Goal: Task Accomplishment & Management: Manage account settings

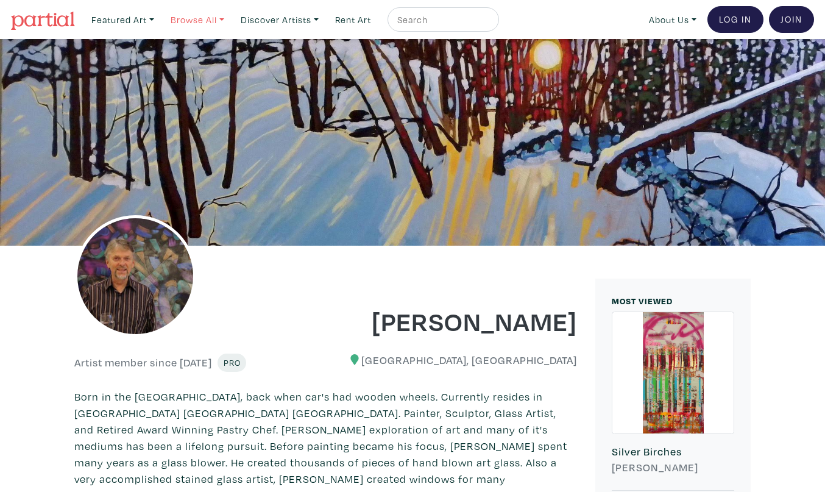
click at [160, 17] on link "Browse All" at bounding box center [123, 19] width 74 height 25
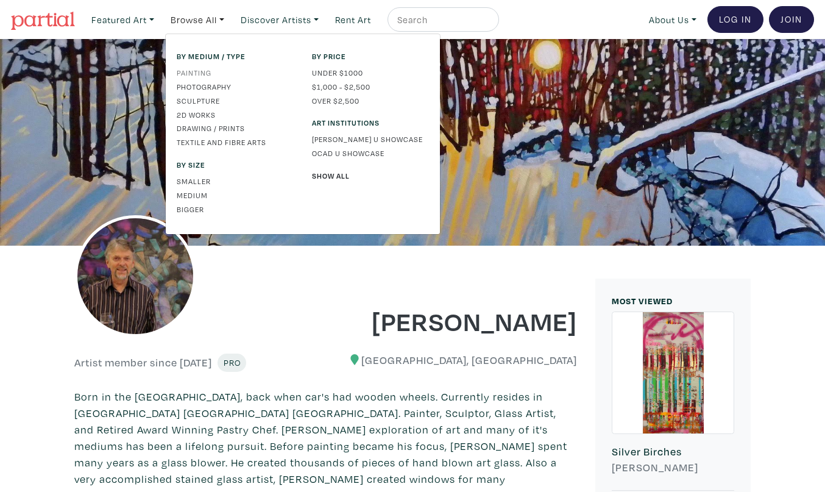
click at [205, 70] on link "Painting" at bounding box center [235, 72] width 117 height 11
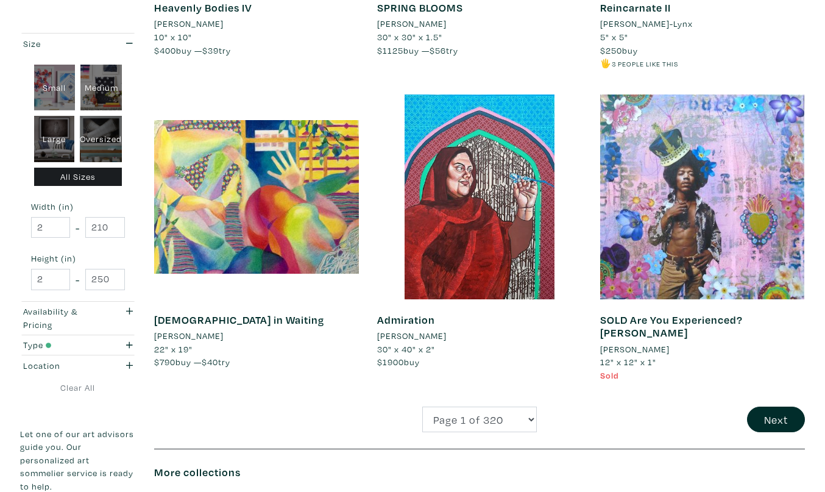
scroll to position [2285, 0]
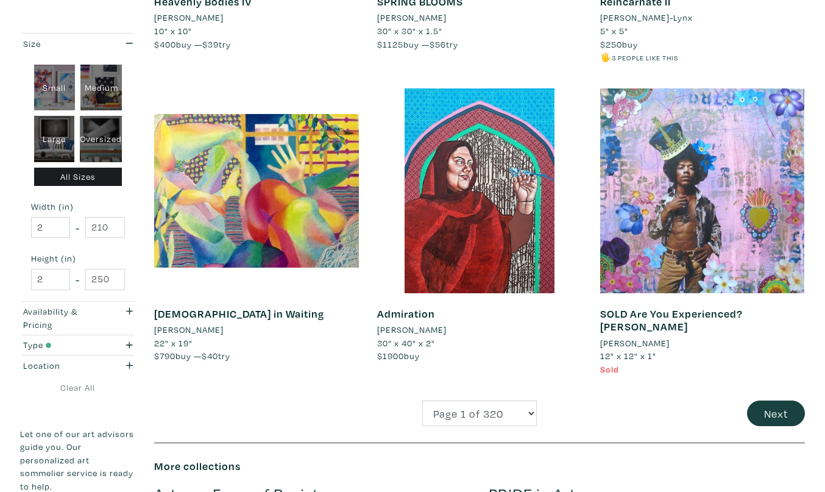
click at [769, 400] on button "Next" at bounding box center [776, 413] width 58 height 26
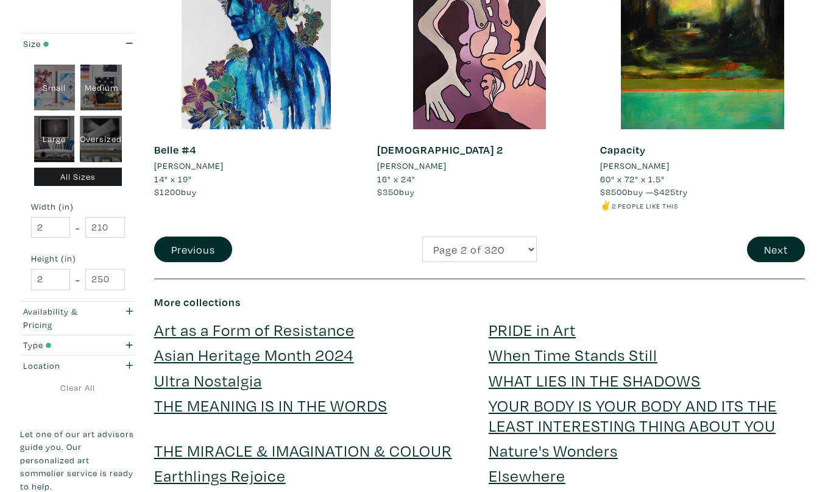
scroll to position [2489, 0]
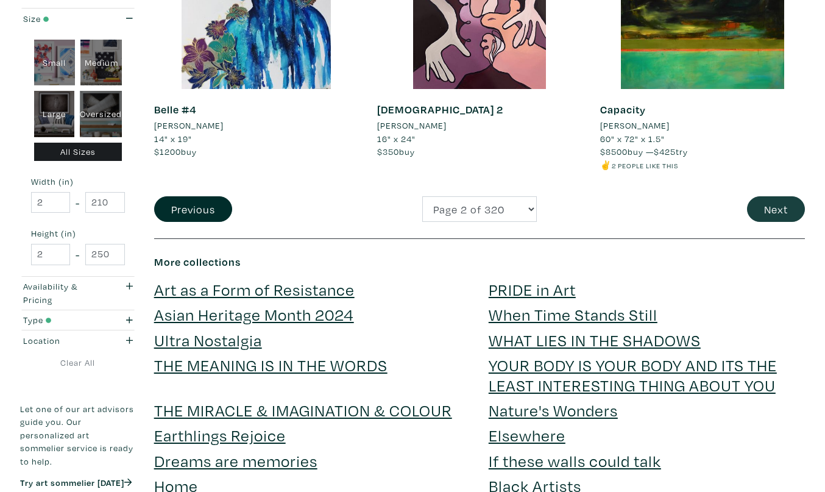
click at [780, 196] on button "Next" at bounding box center [776, 209] width 58 height 26
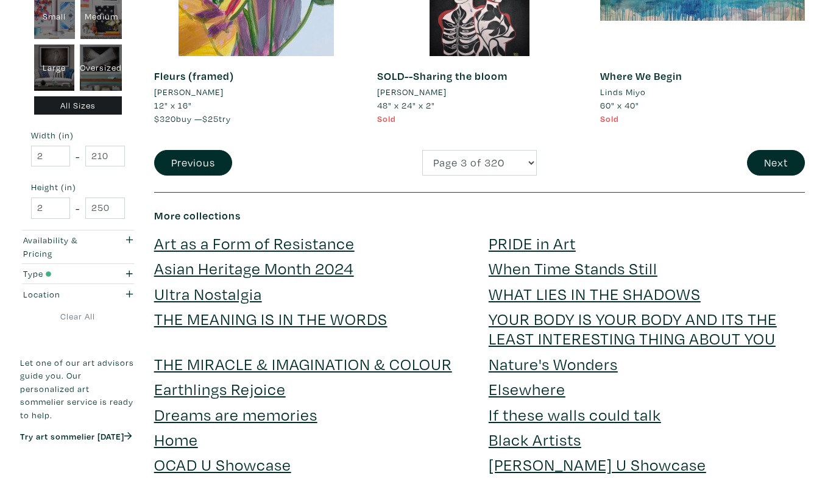
scroll to position [2509, 0]
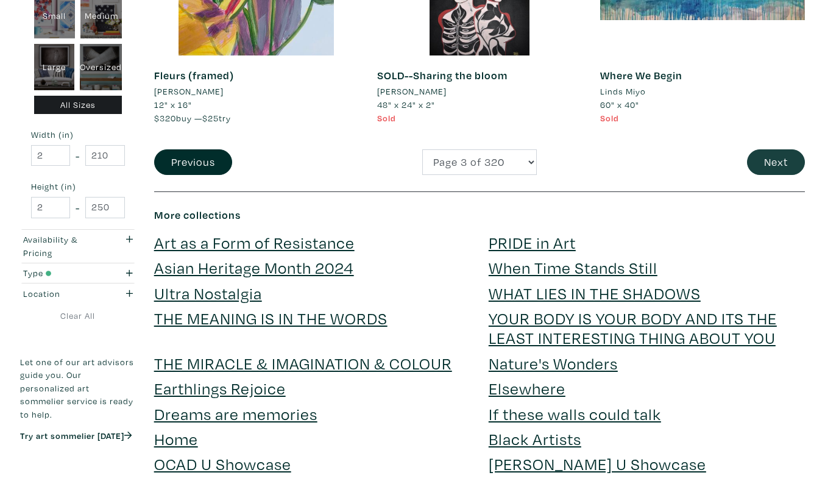
click at [768, 149] on button "Next" at bounding box center [776, 162] width 58 height 26
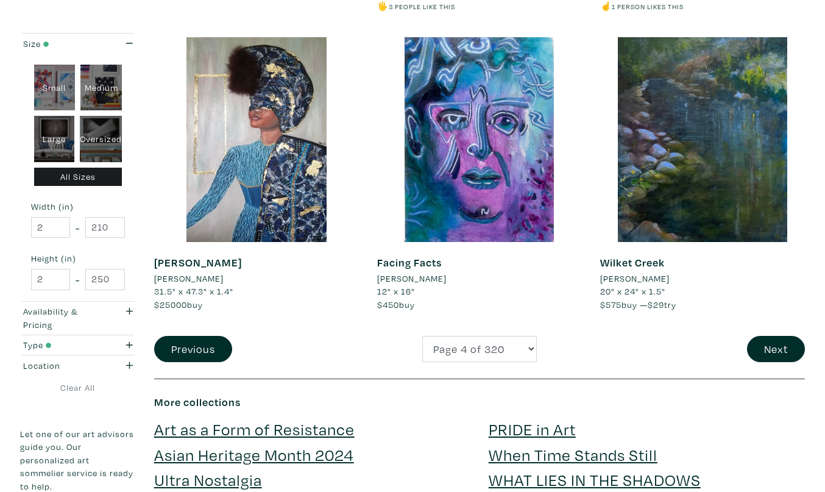
scroll to position [2319, 0]
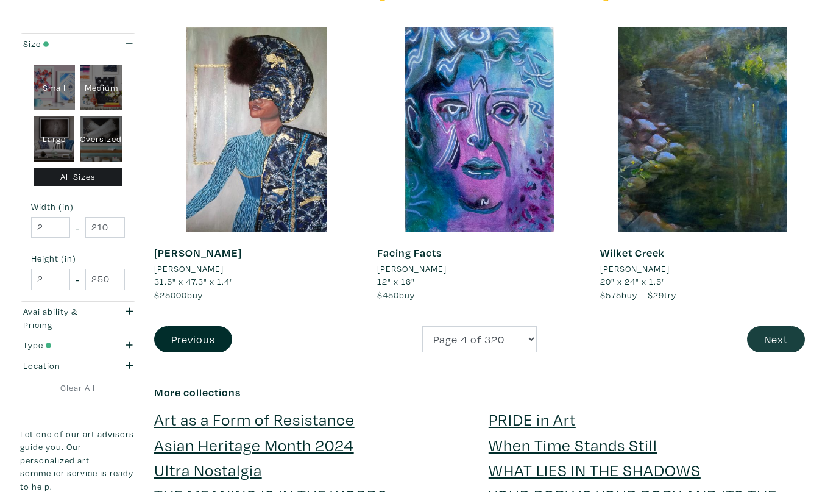
click at [772, 326] on button "Next" at bounding box center [776, 339] width 58 height 26
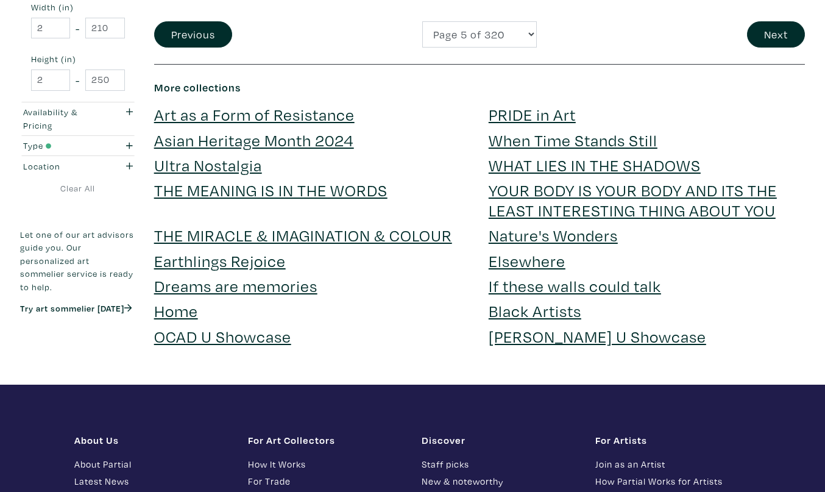
scroll to position [2691, 0]
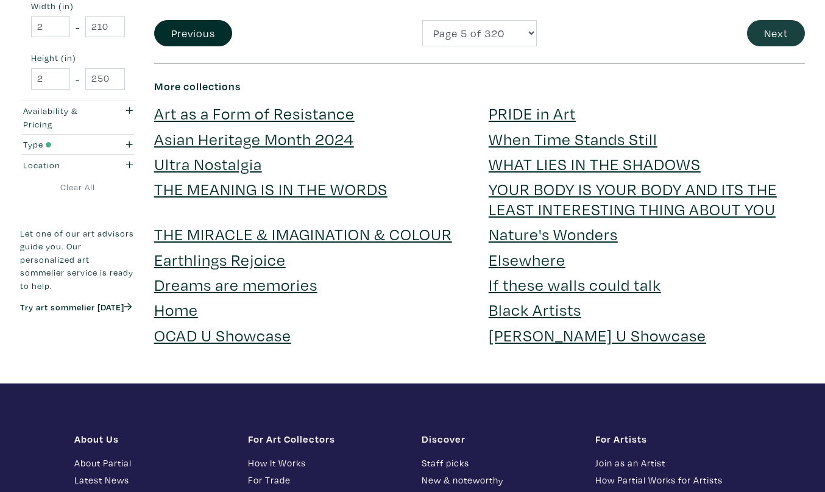
click at [782, 20] on button "Next" at bounding box center [776, 33] width 58 height 26
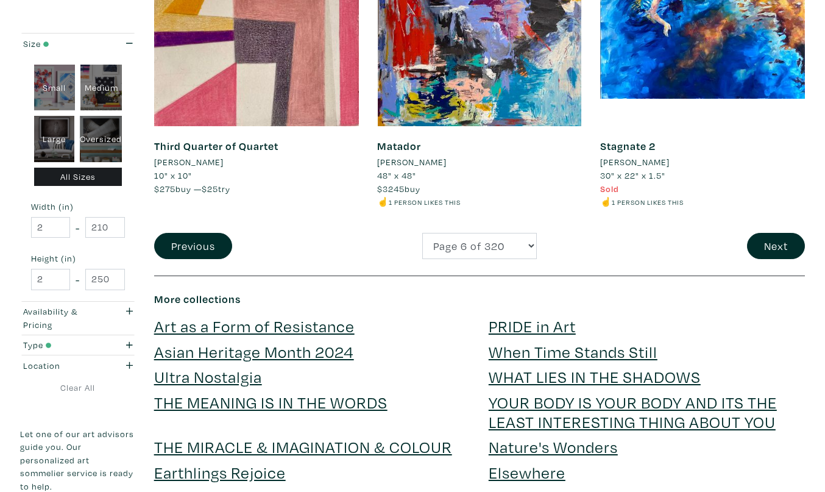
scroll to position [2439, 0]
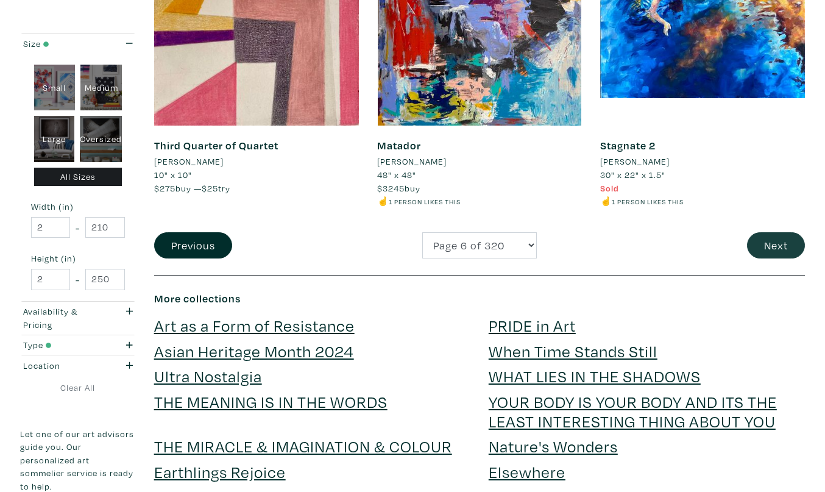
click at [772, 232] on button "Next" at bounding box center [776, 245] width 58 height 26
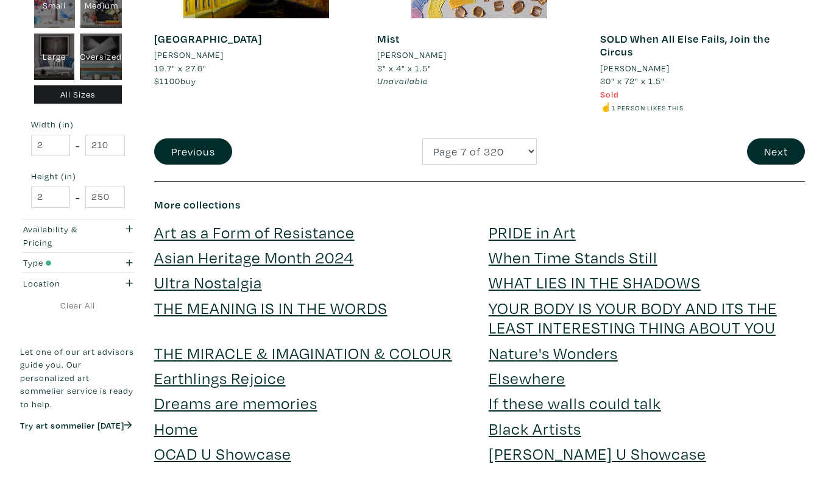
scroll to position [2569, 0]
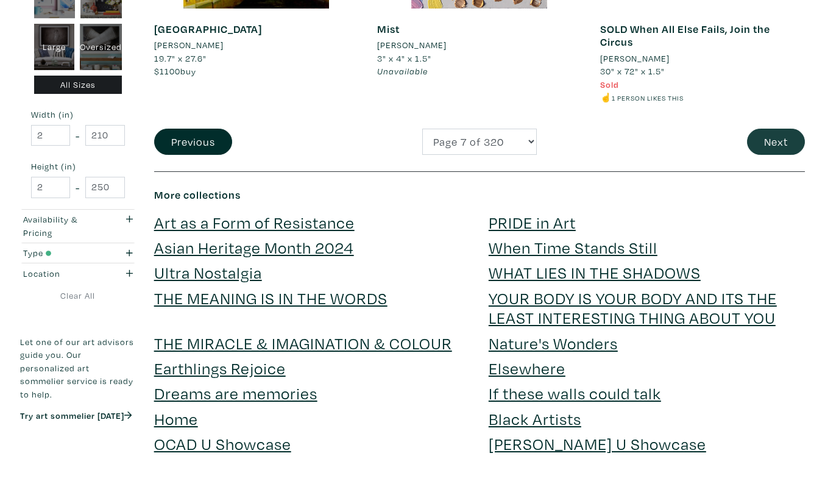
click at [772, 129] on button "Next" at bounding box center [776, 142] width 58 height 26
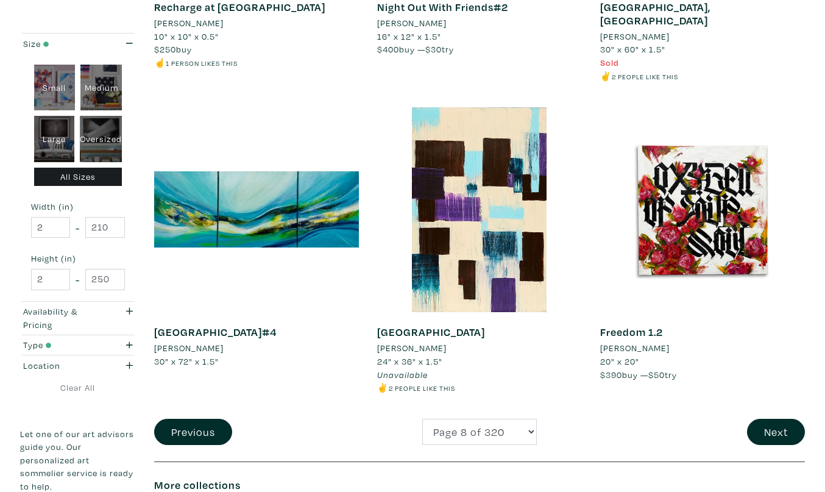
scroll to position [2319, 0]
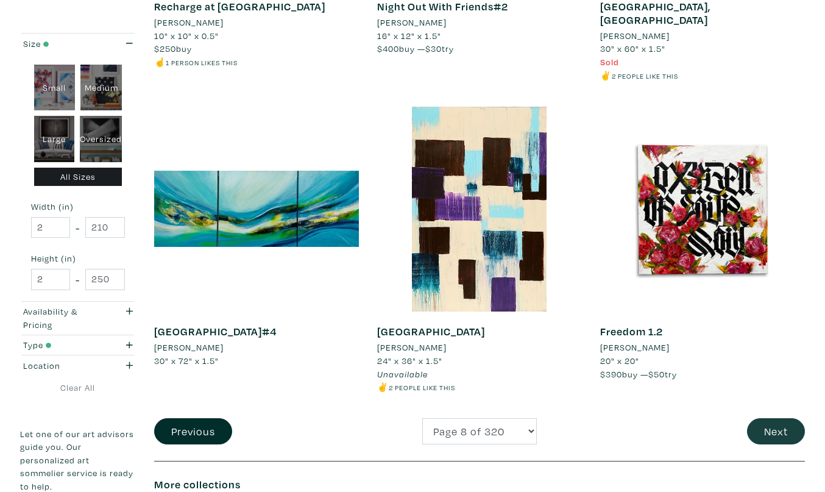
click at [762, 418] on button "Next" at bounding box center [776, 431] width 58 height 26
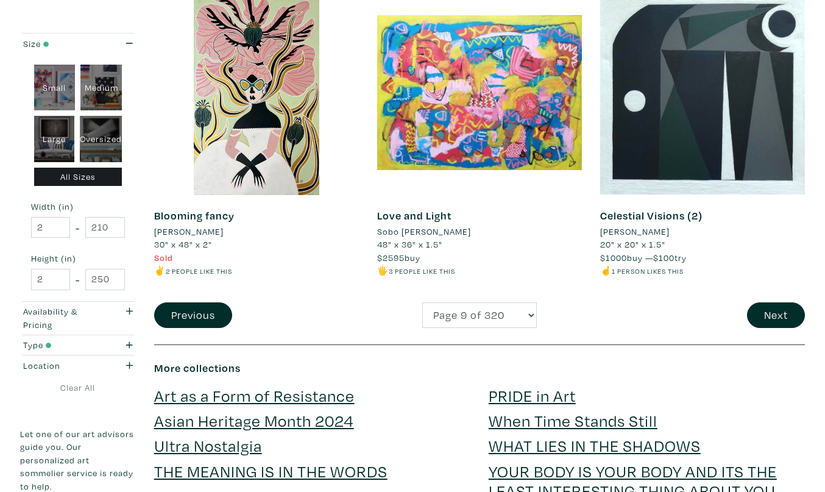
scroll to position [2398, 0]
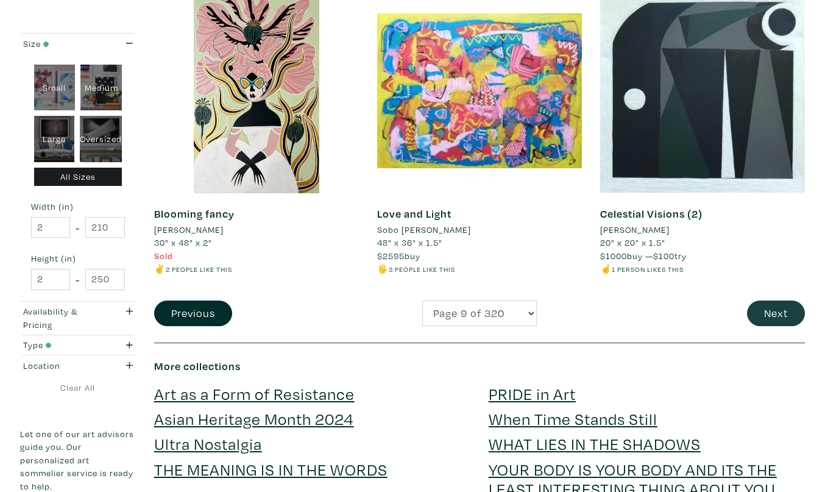
click at [769, 300] on button "Next" at bounding box center [776, 313] width 58 height 26
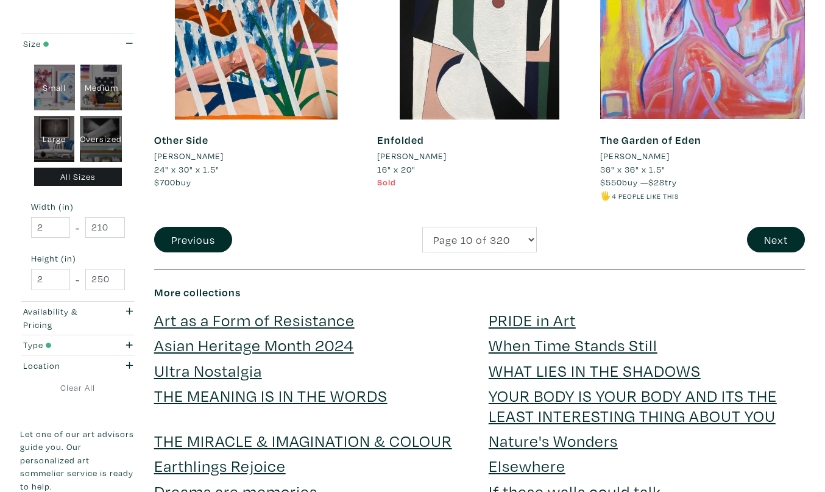
scroll to position [2446, 0]
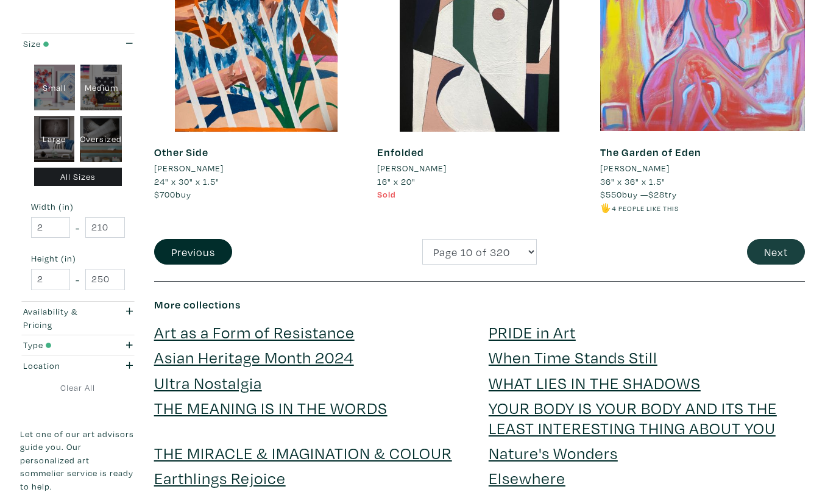
click at [777, 239] on button "Next" at bounding box center [776, 252] width 58 height 26
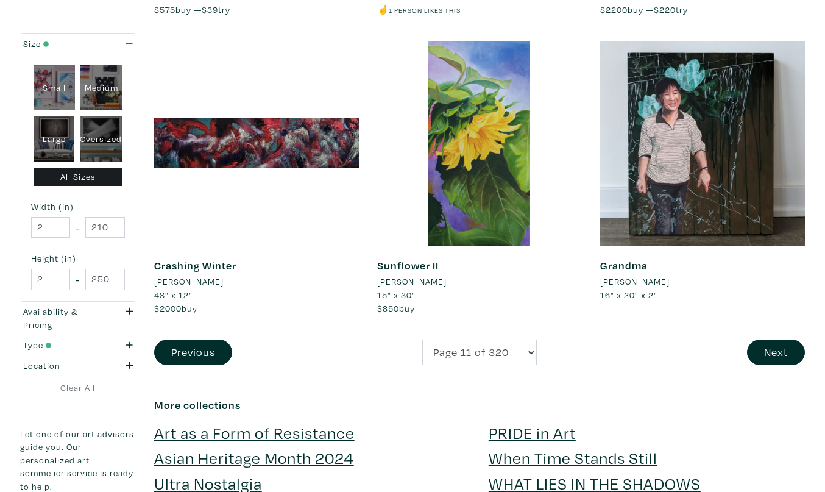
scroll to position [2320, 0]
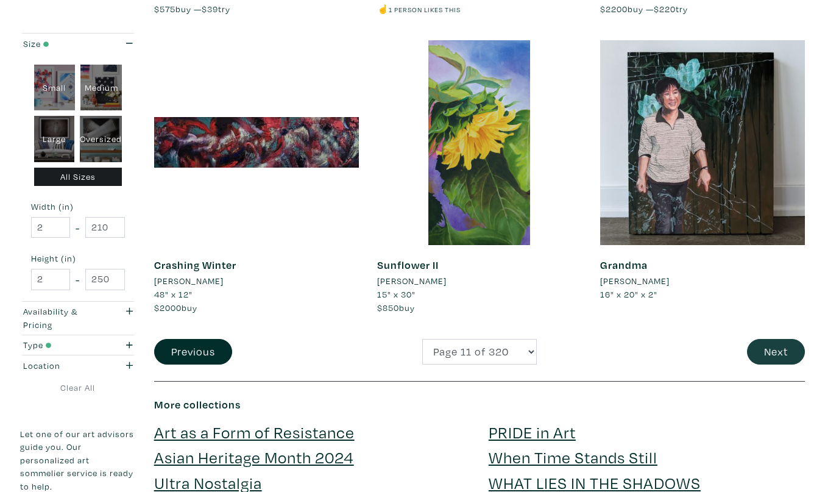
click at [774, 339] on button "Next" at bounding box center [776, 352] width 58 height 26
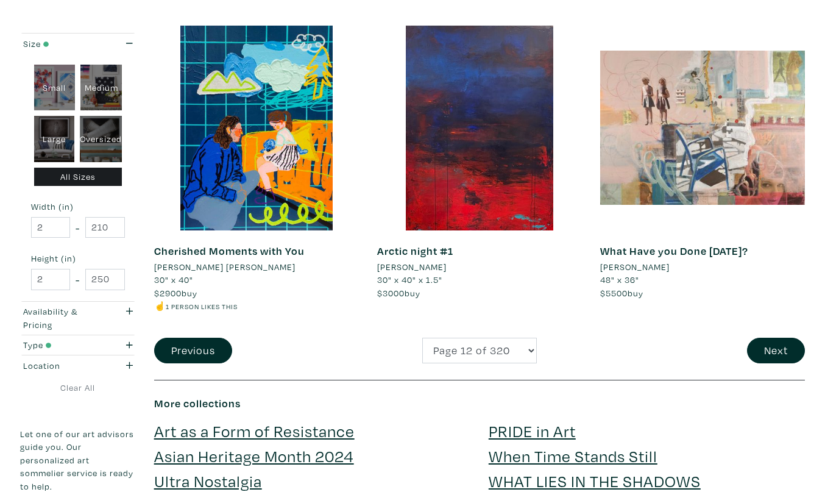
scroll to position [2361, 0]
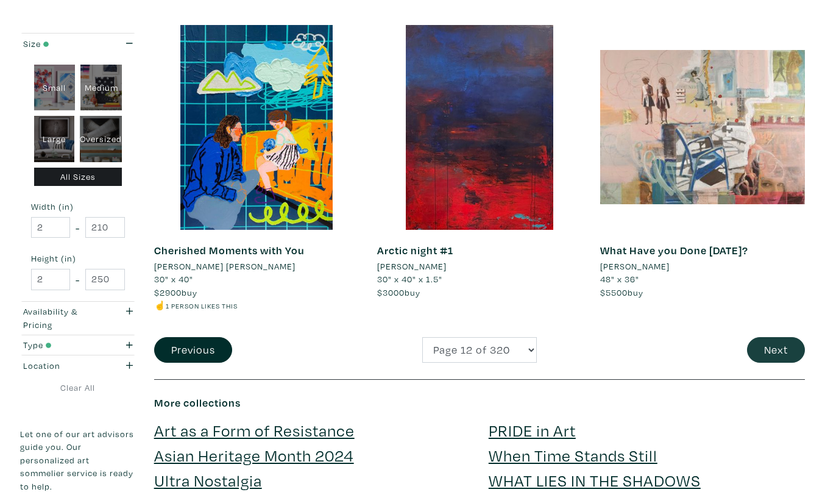
click at [765, 337] on button "Next" at bounding box center [776, 350] width 58 height 26
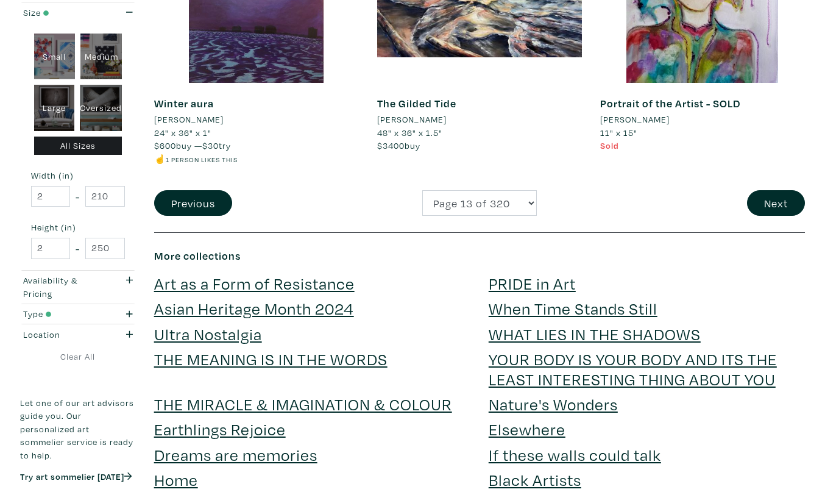
scroll to position [2495, 0]
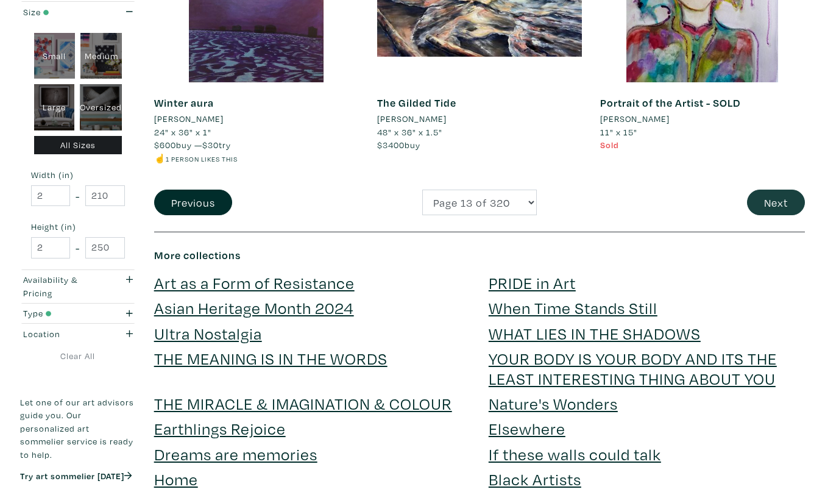
click at [779, 189] on button "Next" at bounding box center [776, 202] width 58 height 26
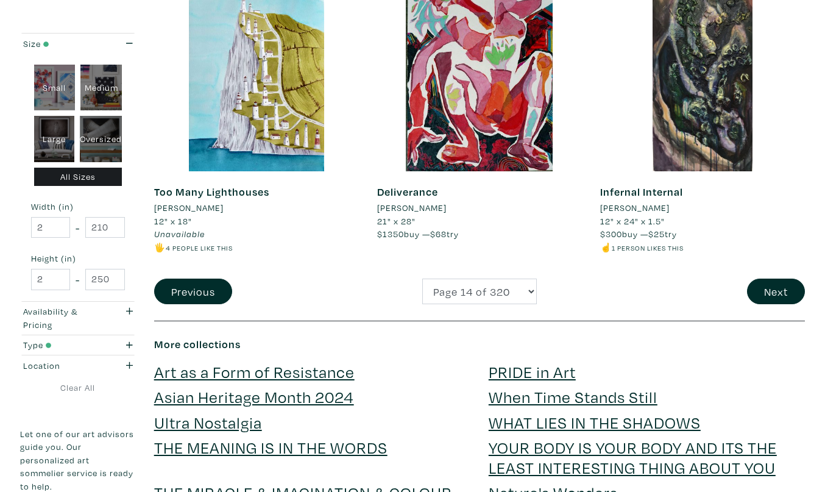
scroll to position [2407, 0]
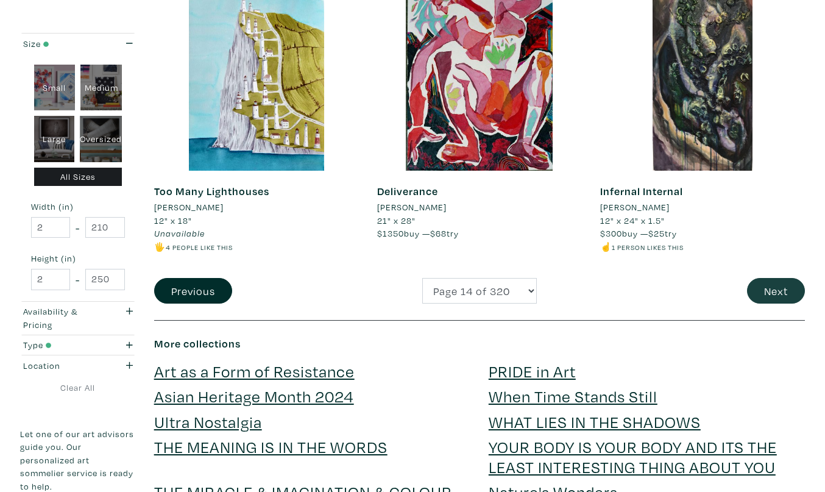
click at [768, 278] on button "Next" at bounding box center [776, 291] width 58 height 26
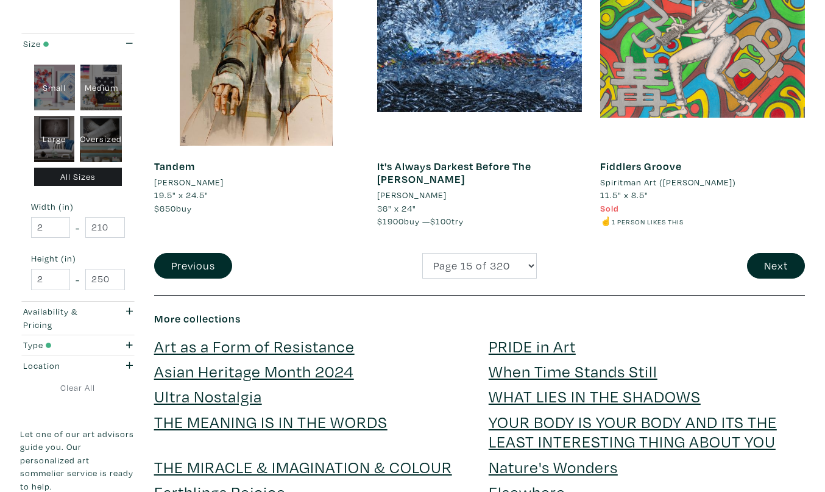
scroll to position [2447, 0]
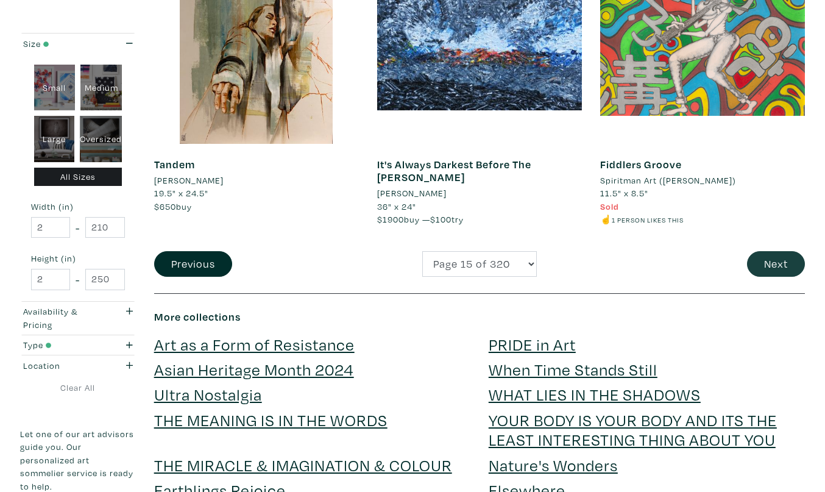
click at [782, 251] on button "Next" at bounding box center [776, 264] width 58 height 26
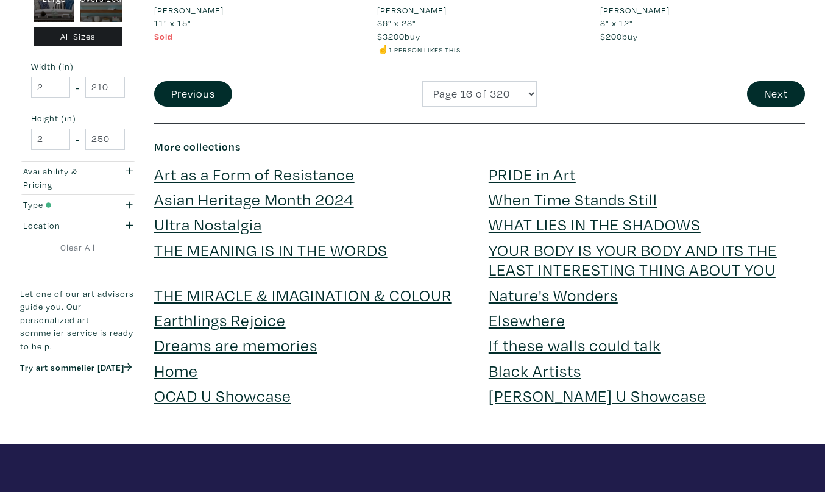
scroll to position [2618, 0]
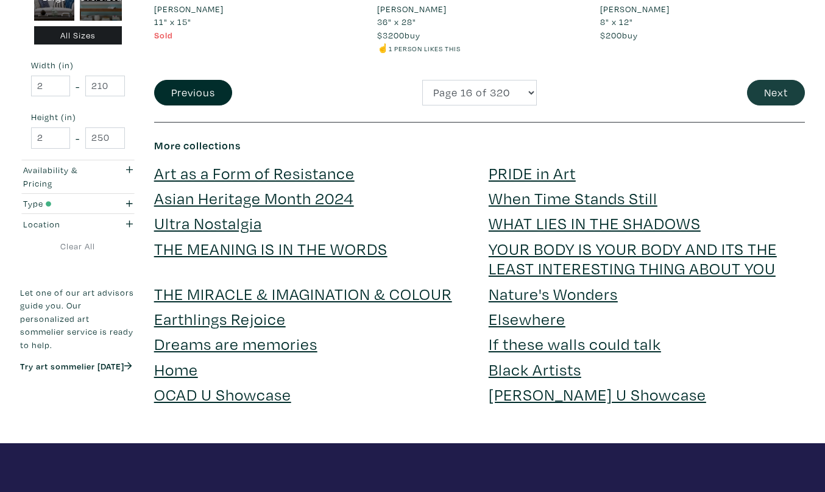
click at [775, 80] on button "Next" at bounding box center [776, 93] width 58 height 26
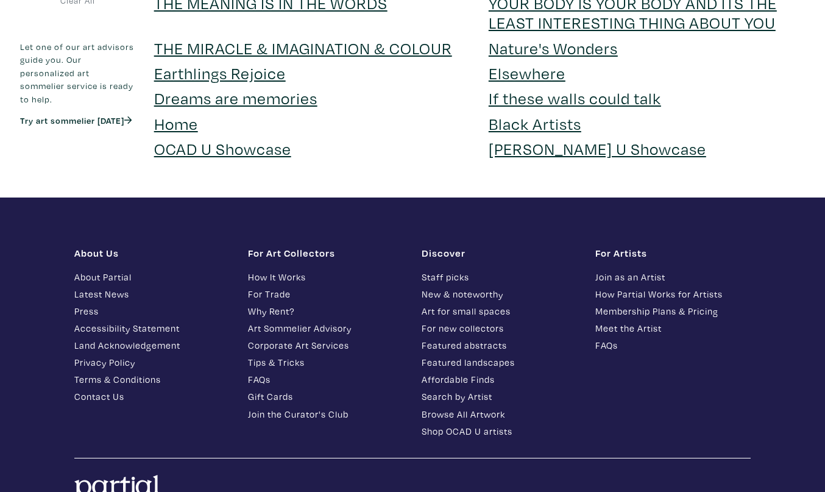
scroll to position [2895, 0]
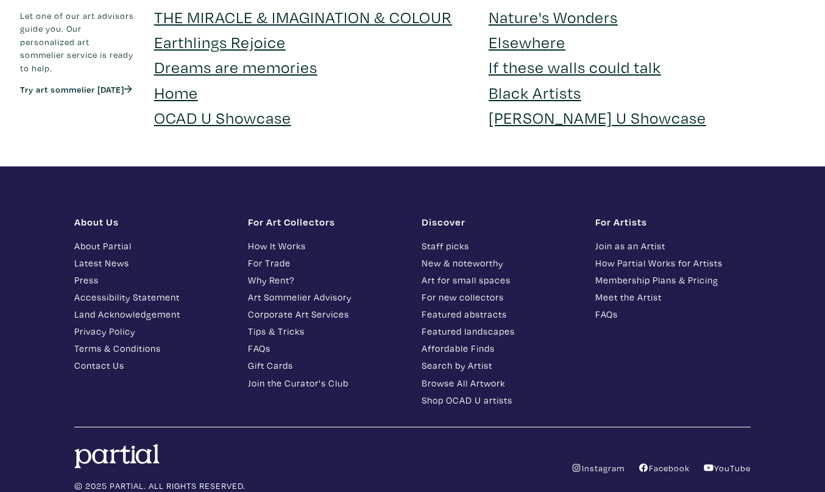
click at [462, 239] on link "Staff picks" at bounding box center [499, 246] width 155 height 14
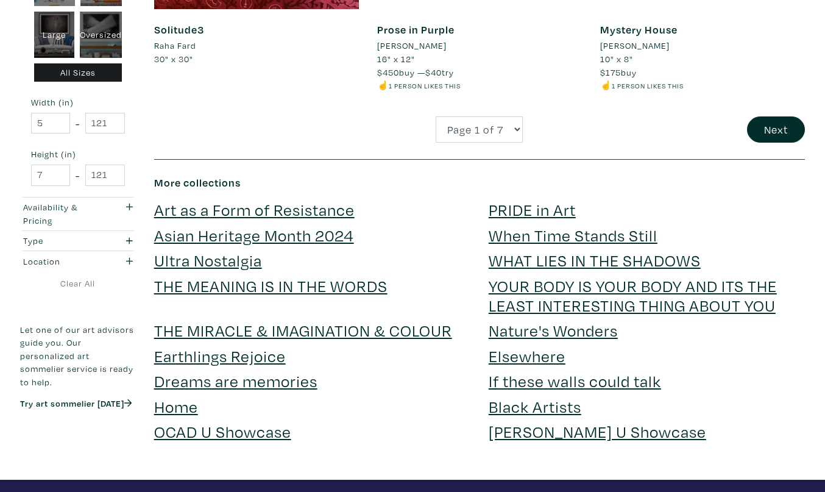
scroll to position [2621, 0]
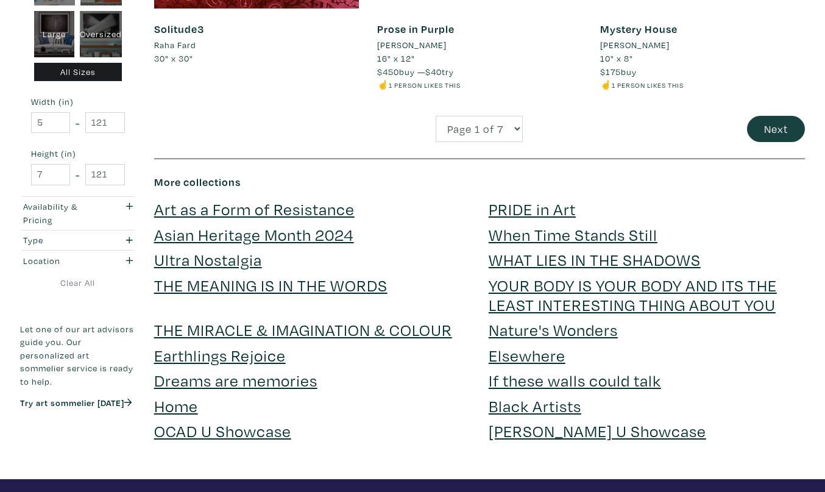
click at [764, 116] on button "Next" at bounding box center [776, 129] width 58 height 26
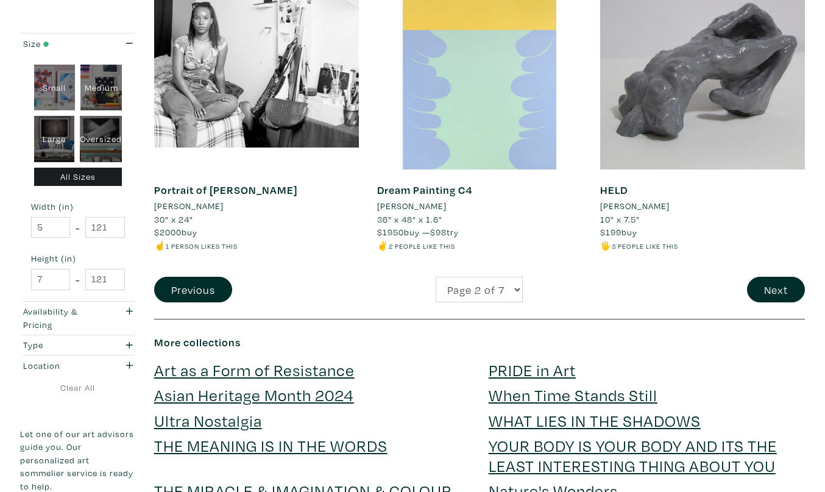
scroll to position [2475, 0]
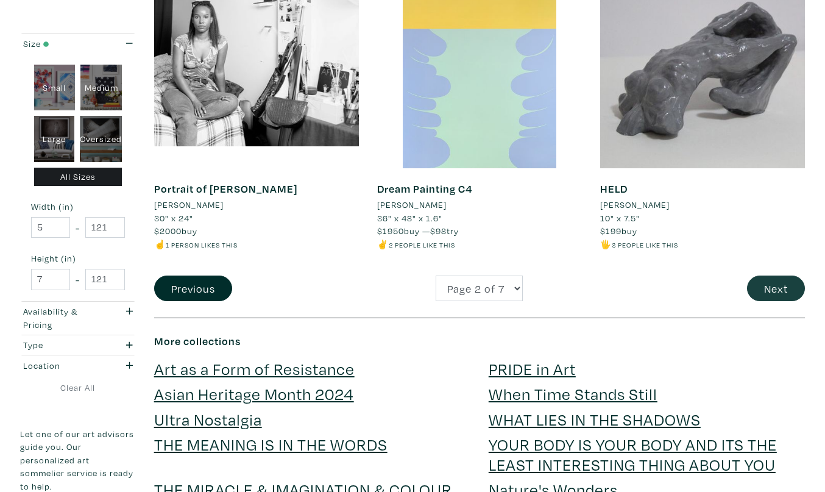
click at [768, 275] on button "Next" at bounding box center [776, 288] width 58 height 26
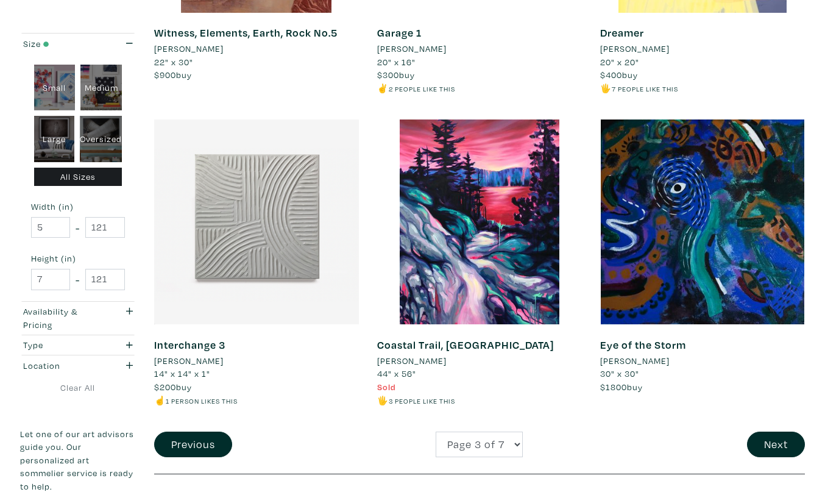
scroll to position [2294, 0]
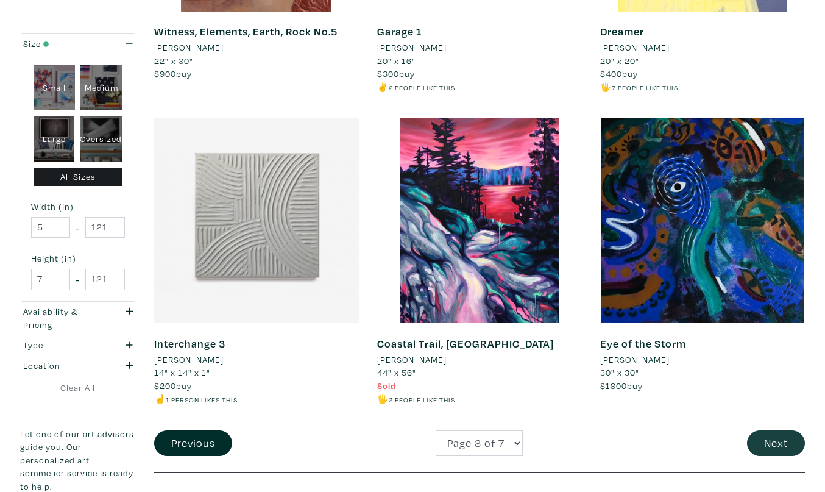
click at [776, 430] on button "Next" at bounding box center [776, 443] width 58 height 26
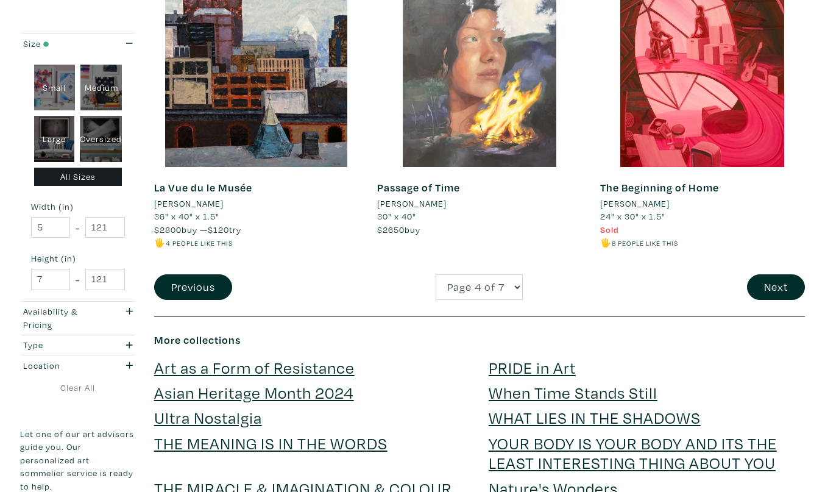
scroll to position [2426, 0]
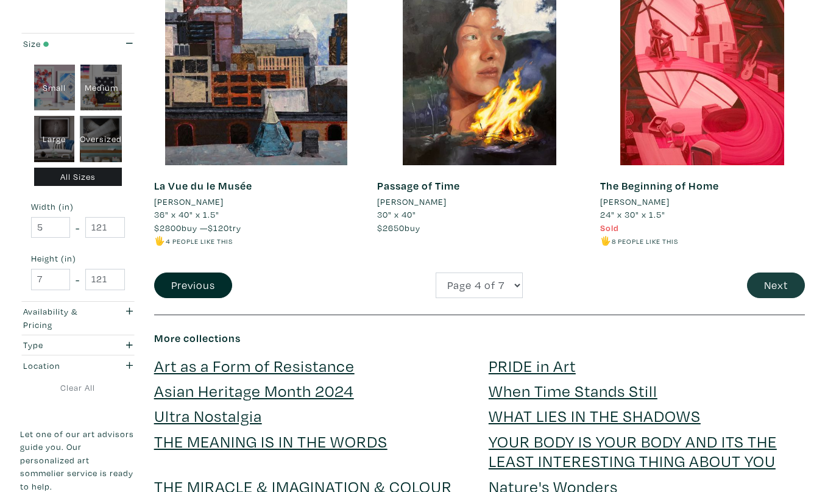
click at [768, 272] on button "Next" at bounding box center [776, 285] width 58 height 26
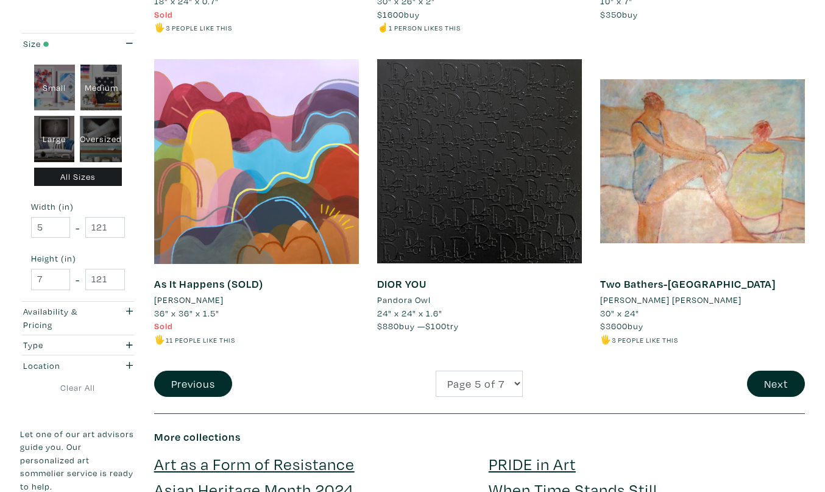
scroll to position [2341, 0]
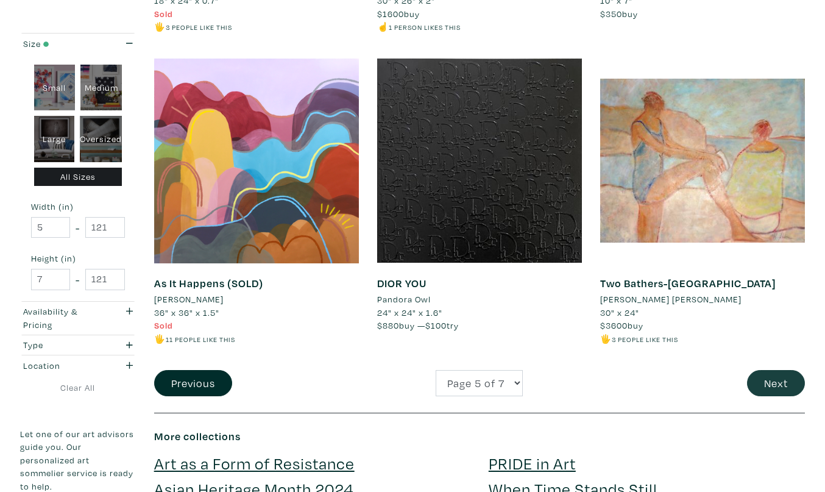
click at [780, 370] on button "Next" at bounding box center [776, 383] width 58 height 26
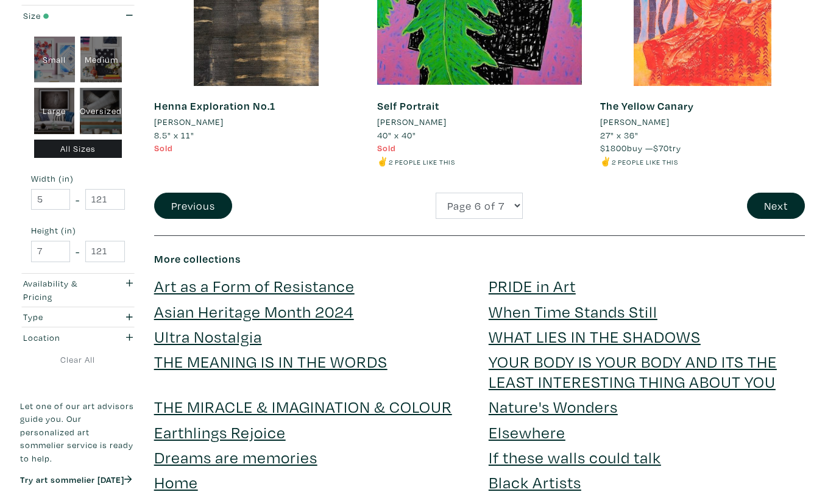
scroll to position [2519, 0]
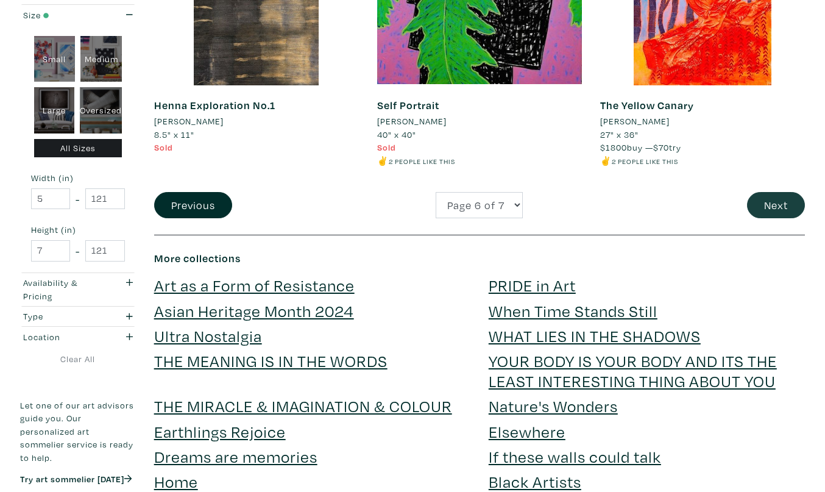
click at [779, 192] on button "Next" at bounding box center [776, 205] width 58 height 26
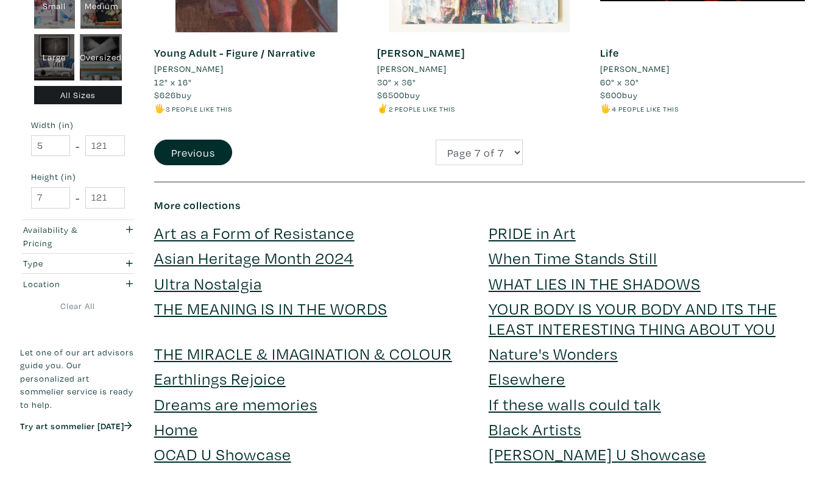
scroll to position [1949, 0]
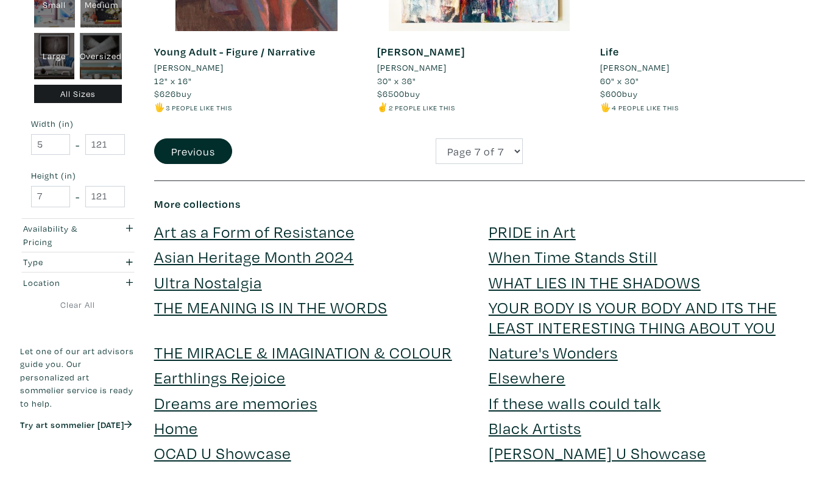
click at [417, 341] on link "THE MIRACLE & IMAGINATION & COLOUR" at bounding box center [303, 351] width 298 height 21
click at [246, 296] on link "THE MEANING IS IN THE WORDS" at bounding box center [270, 306] width 233 height 21
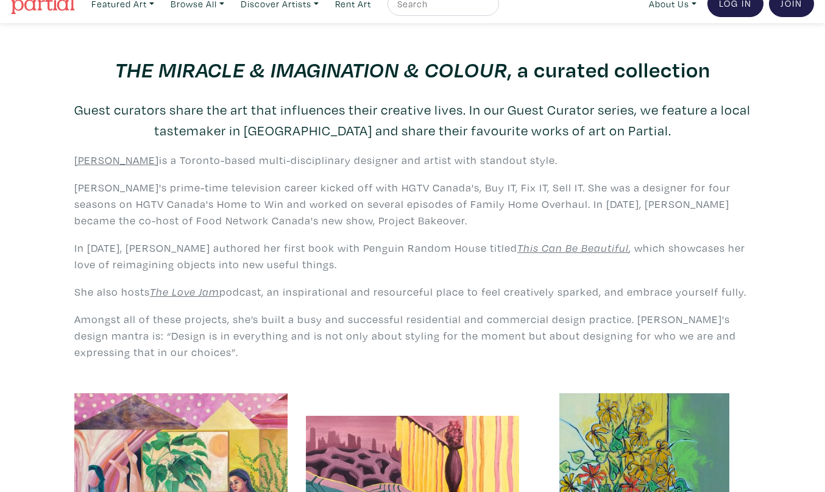
scroll to position [21, 0]
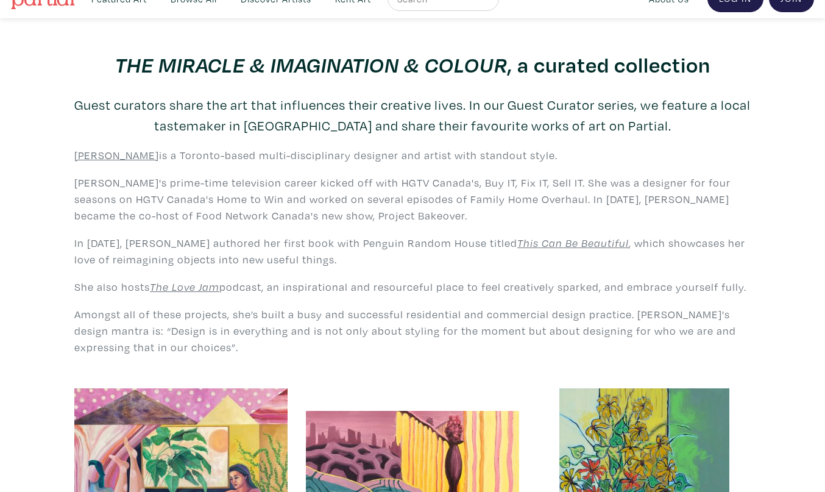
click at [97, 154] on u "Tiffany Pratt" at bounding box center [116, 155] width 85 height 14
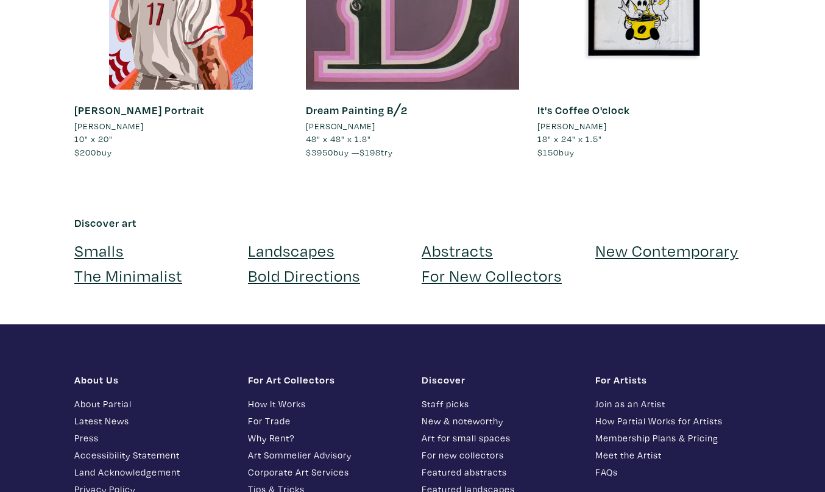
scroll to position [1943, 0]
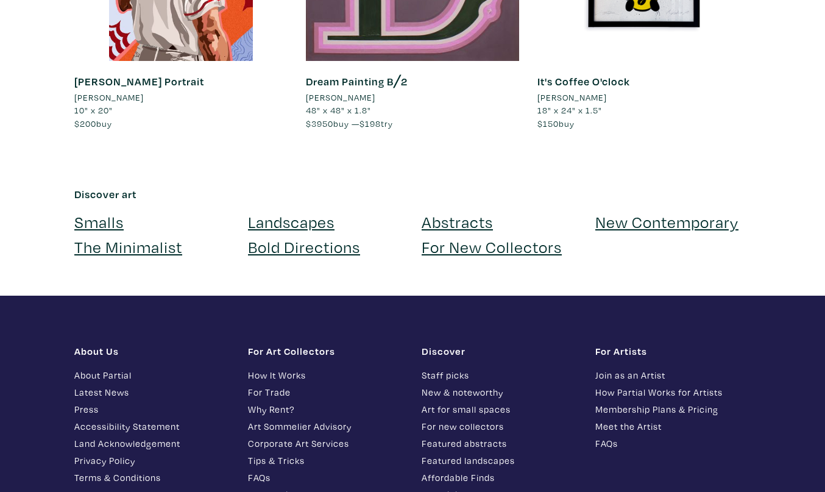
click at [345, 236] on link "Bold Directions" at bounding box center [304, 246] width 112 height 21
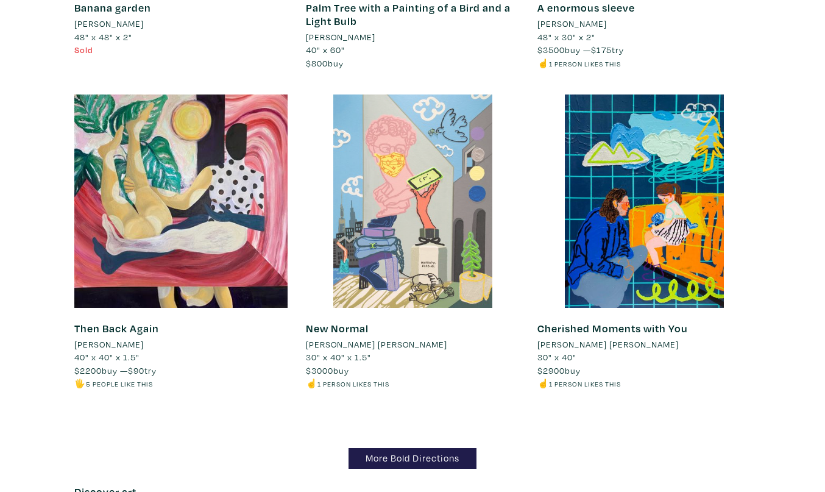
scroll to position [11683, 0]
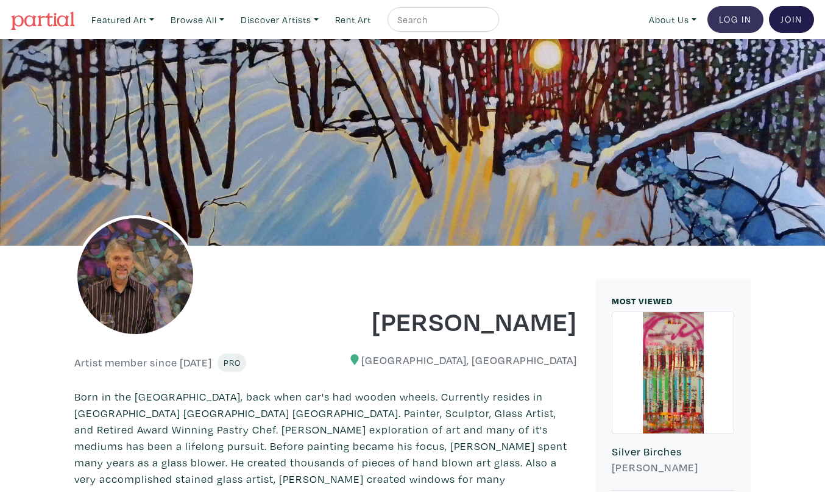
click at [739, 16] on link "Log In" at bounding box center [735, 19] width 56 height 27
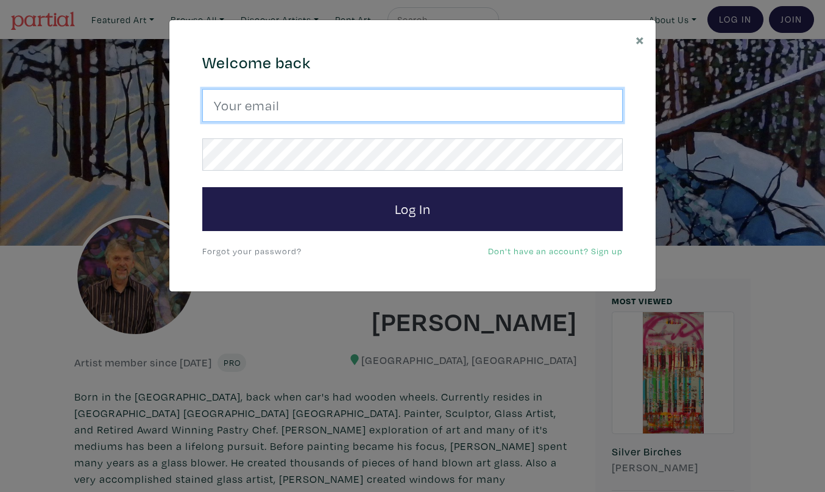
type input "gordsellen@gmail.com"
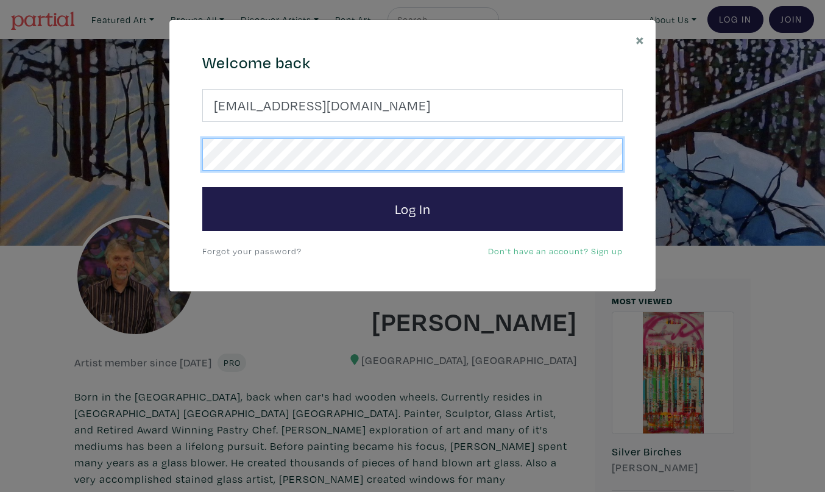
click at [412, 208] on button "Log In" at bounding box center [412, 209] width 420 height 44
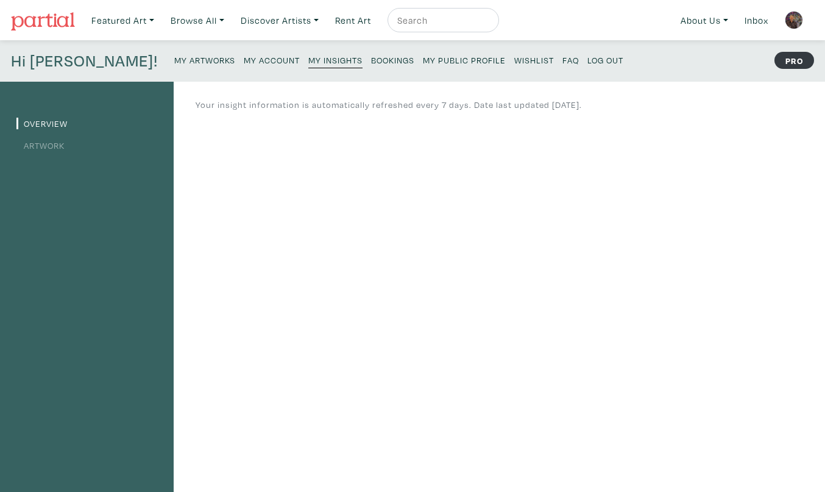
click at [62, 144] on link "Artwork" at bounding box center [40, 146] width 48 height 12
click at [371, 60] on small "Bookings" at bounding box center [392, 60] width 43 height 12
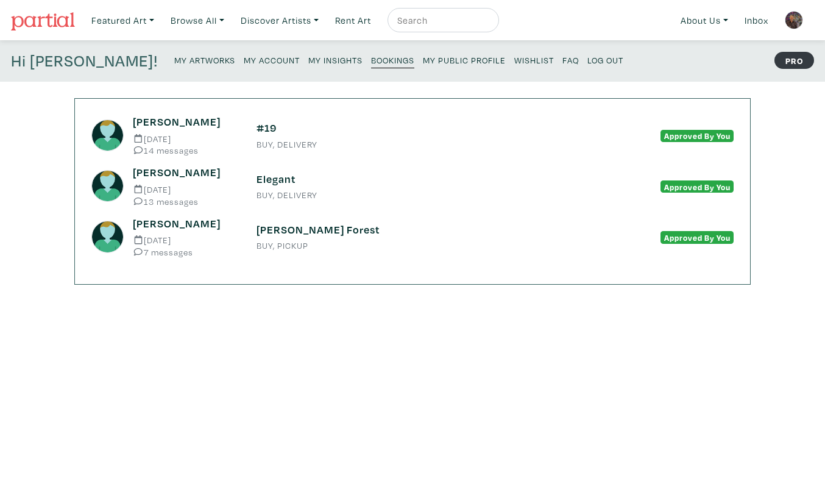
click at [74, 63] on h4 "Hi [PERSON_NAME]!" at bounding box center [84, 60] width 147 height 19
click at [174, 60] on small "My Artworks" at bounding box center [204, 60] width 61 height 12
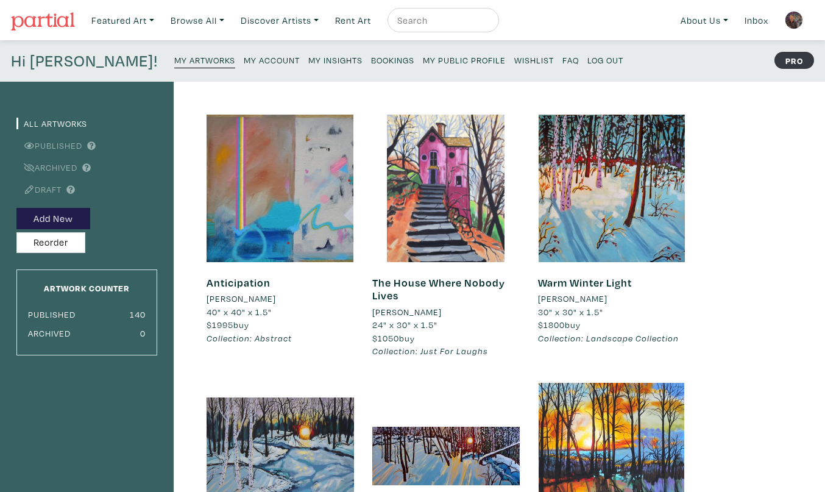
click at [423, 60] on small "My Public Profile" at bounding box center [464, 60] width 83 height 12
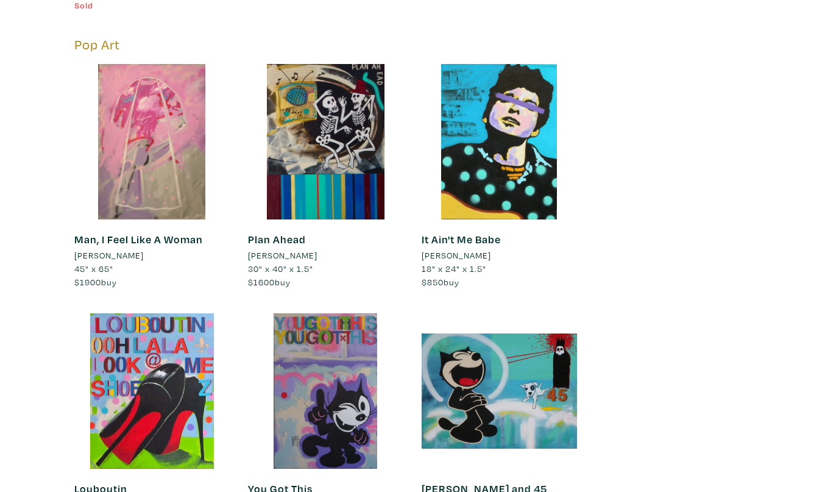
scroll to position [11576, 0]
